Goal: Information Seeking & Learning: Learn about a topic

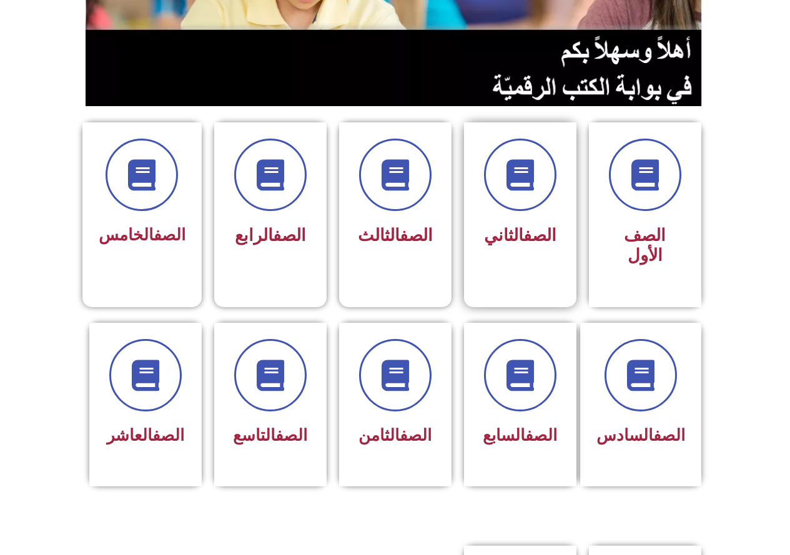
scroll to position [250, 0]
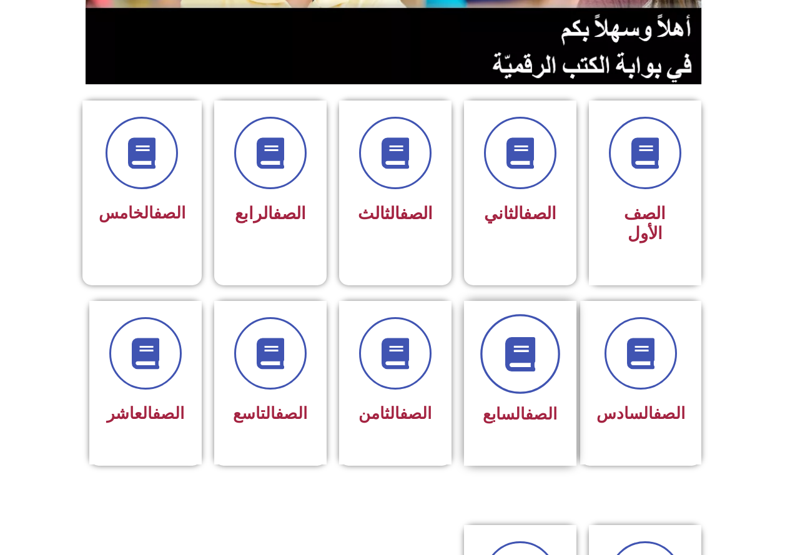
click at [538, 359] on span at bounding box center [520, 354] width 80 height 80
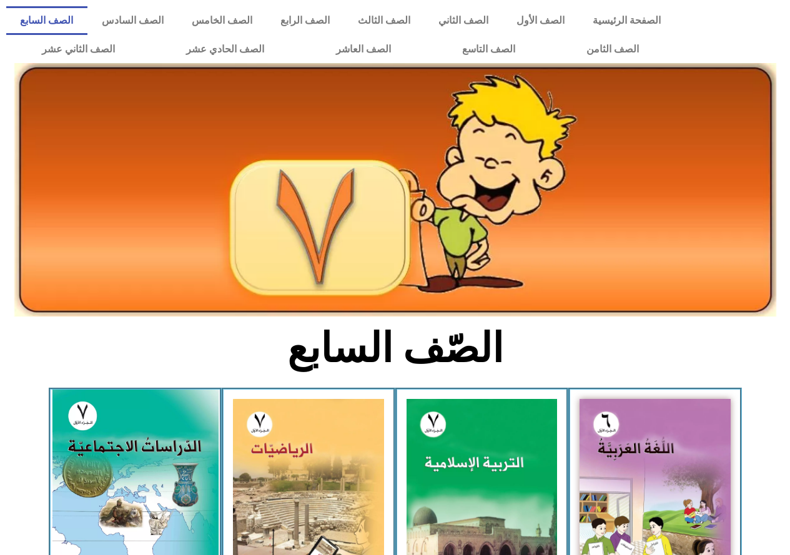
click at [98, 417] on img at bounding box center [135, 493] width 166 height 207
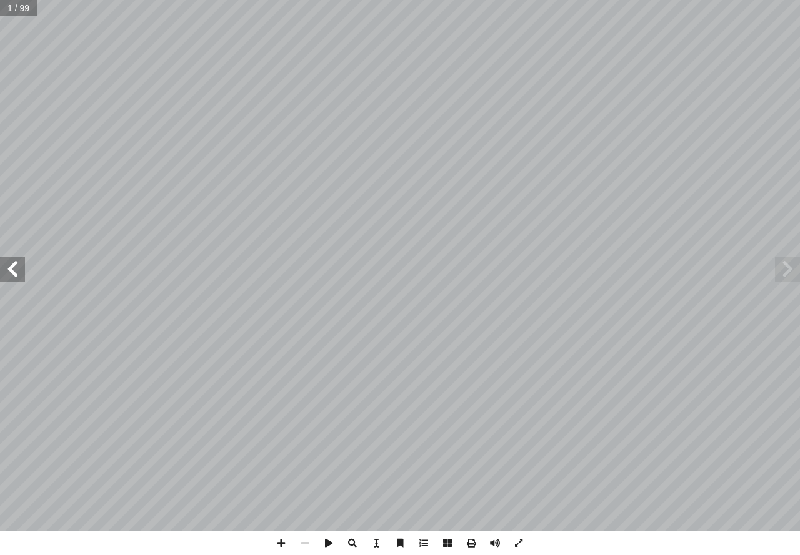
click at [9, 257] on span at bounding box center [12, 269] width 25 height 25
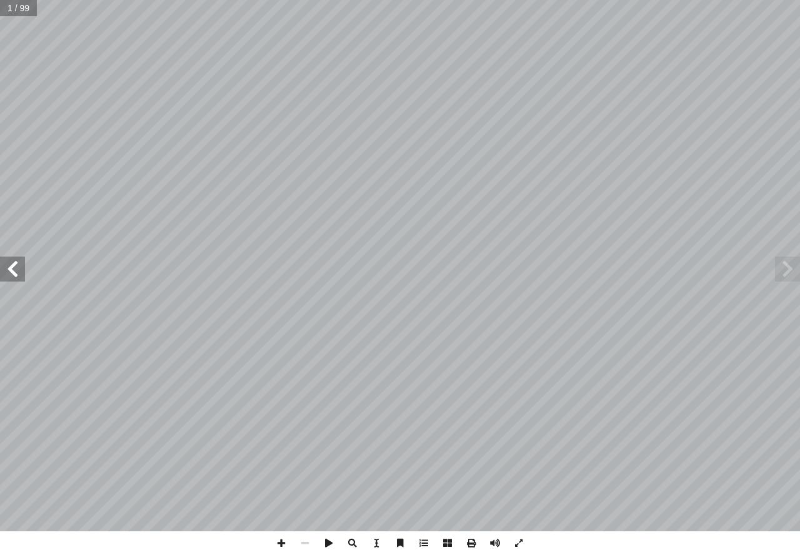
click at [9, 257] on span at bounding box center [12, 269] width 25 height 25
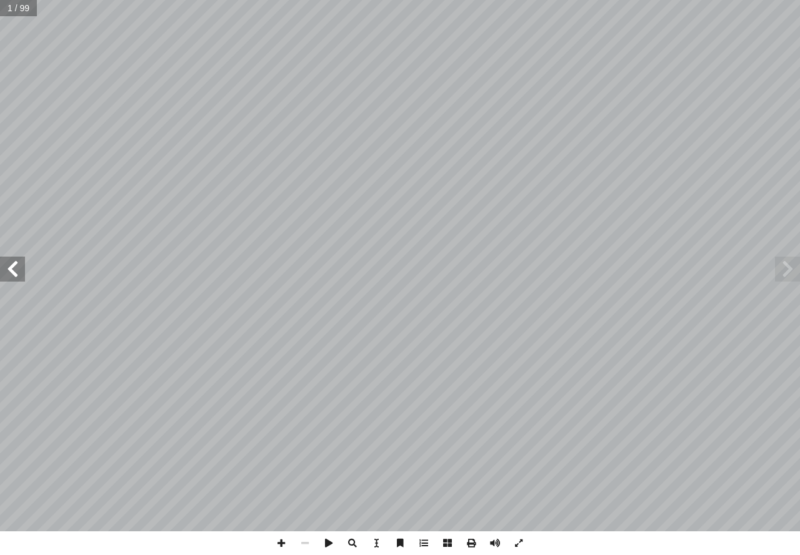
click at [9, 257] on span at bounding box center [12, 269] width 25 height 25
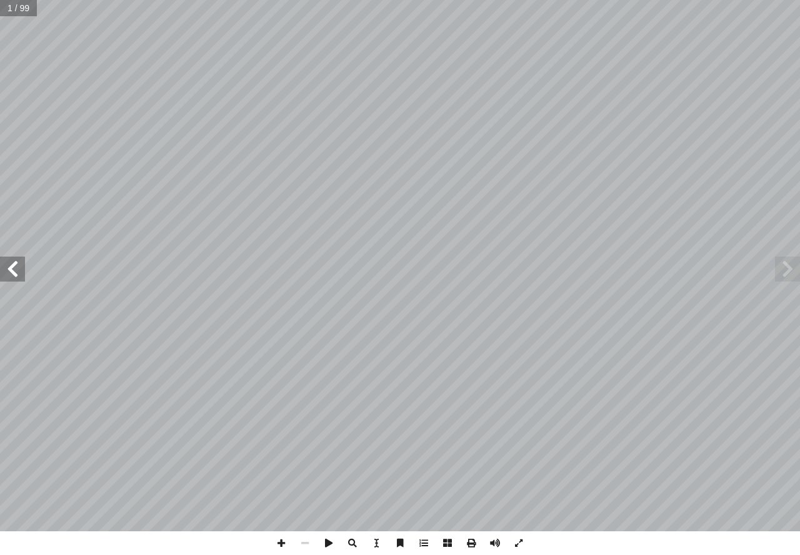
click at [9, 257] on span at bounding box center [12, 269] width 25 height 25
click at [780, 276] on span at bounding box center [787, 269] width 25 height 25
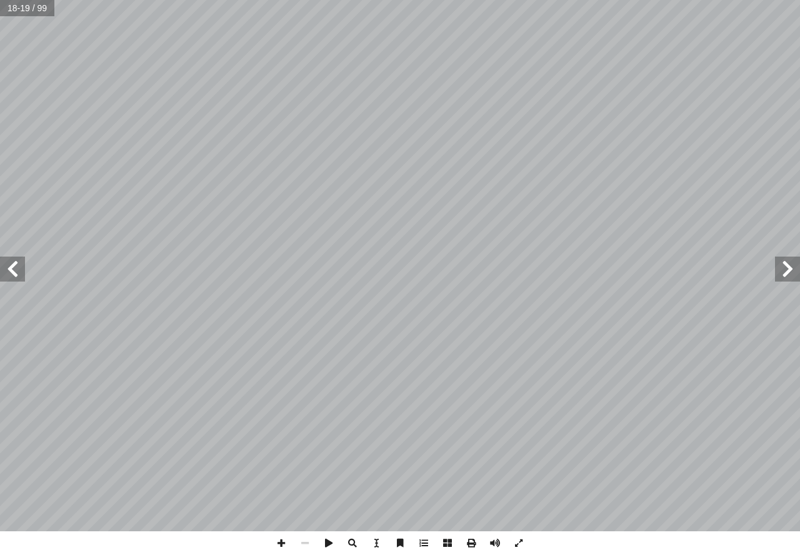
click at [797, 267] on span at bounding box center [787, 269] width 25 height 25
click at [24, 273] on span at bounding box center [12, 269] width 25 height 25
